Goal: Information Seeking & Learning: Find specific fact

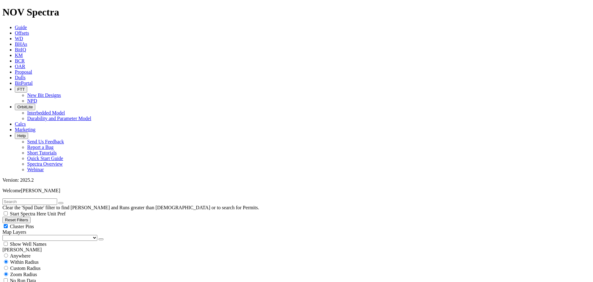
scroll to position [185, 0]
select select
click at [29, 216] on button "Reset Filters" at bounding box center [16, 219] width 28 height 6
checkbox input "true"
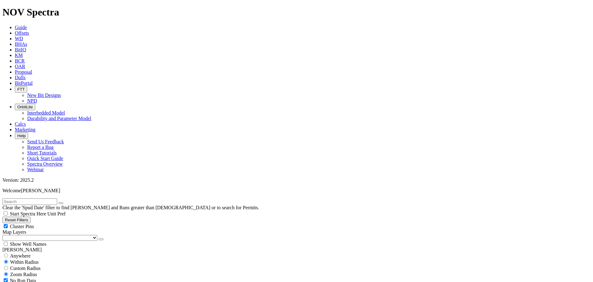
type input "[DATE]"
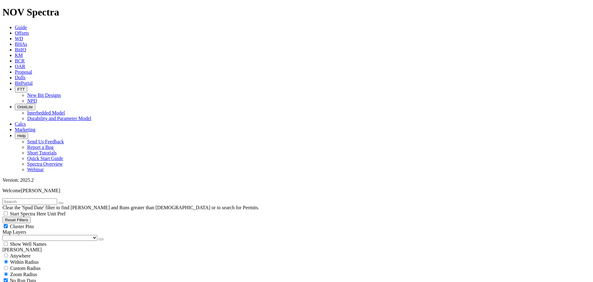
type input "[DATE]"
